Goal: Find contact information: Find contact information

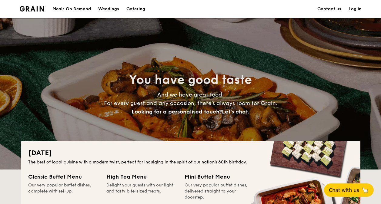
click at [317, 10] on li "Contact us" at bounding box center [325, 9] width 31 height 18
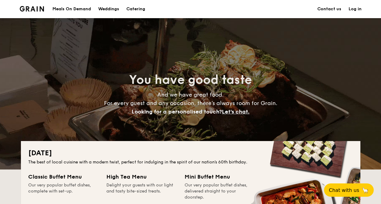
click at [333, 8] on link "Contact us" at bounding box center [329, 9] width 24 height 18
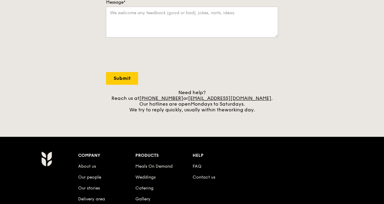
scroll to position [183, 0]
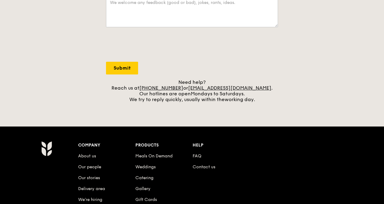
scroll to position [194, 0]
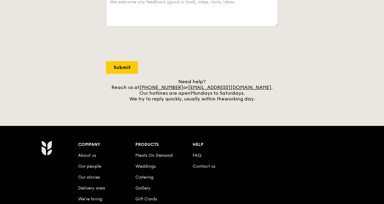
drag, startPoint x: 250, startPoint y: 110, endPoint x: 279, endPoint y: 28, distance: 86.2
click at [278, 28] on div "Grain logo Meals On Demand Weddings Catering Contact us Log in Contact us We lo…" at bounding box center [192, 50] width 384 height 488
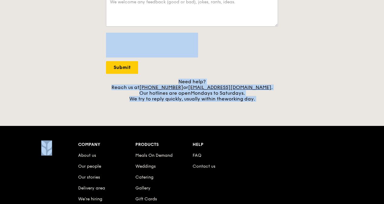
drag, startPoint x: 278, startPoint y: 28, endPoint x: 273, endPoint y: 53, distance: 25.4
click at [273, 53] on div at bounding box center [192, 45] width 172 height 24
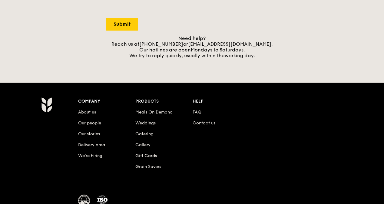
scroll to position [230, 0]
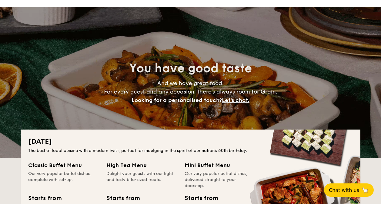
scroll to position [11, 0]
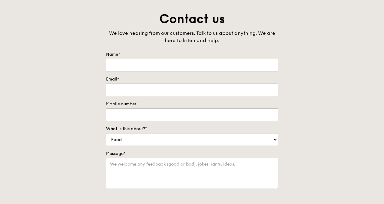
scroll to position [14, 0]
